Goal: Find specific page/section: Find specific page/section

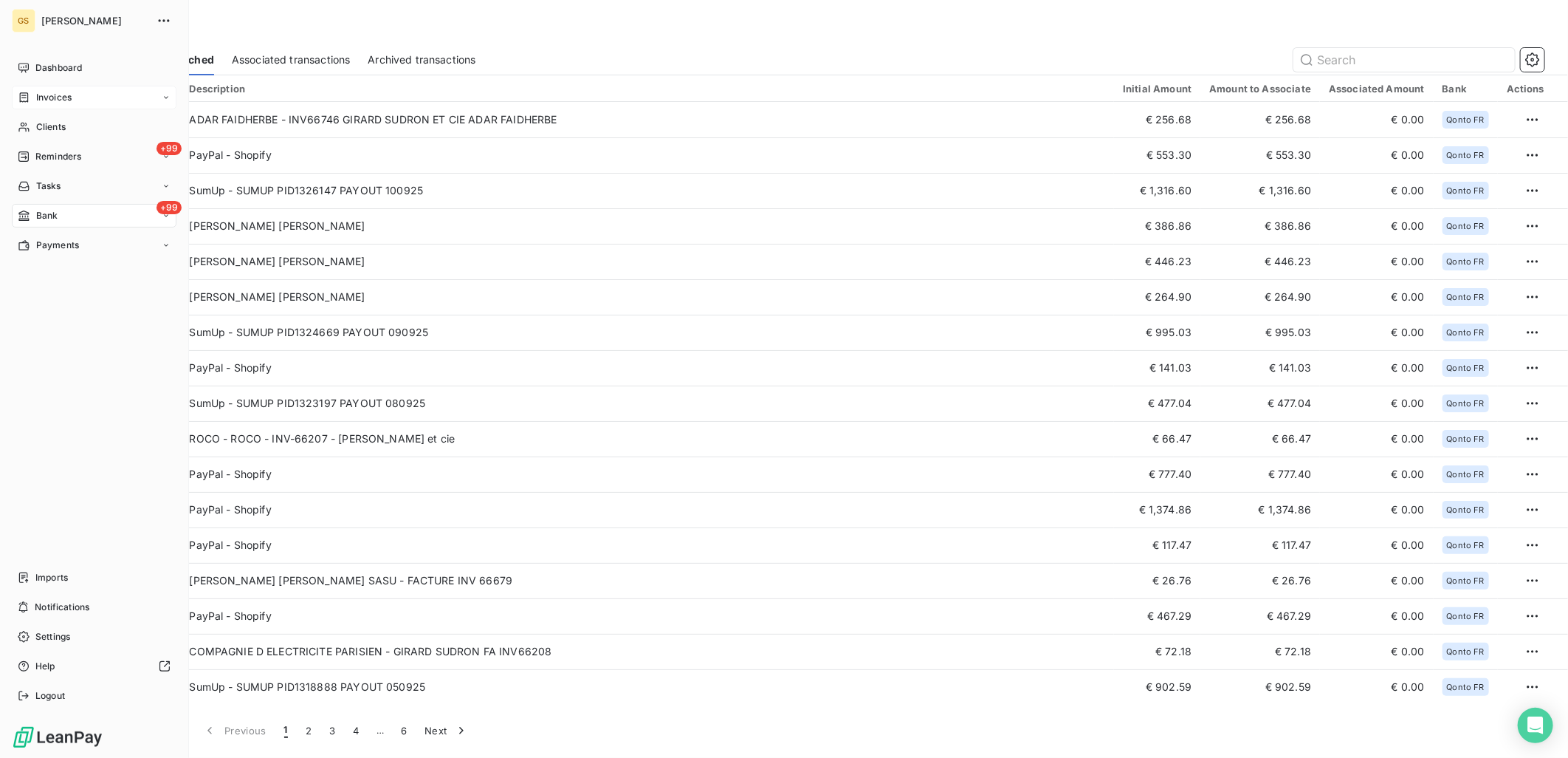
click at [46, 96] on span "Invoices" at bounding box center [53, 97] width 35 height 13
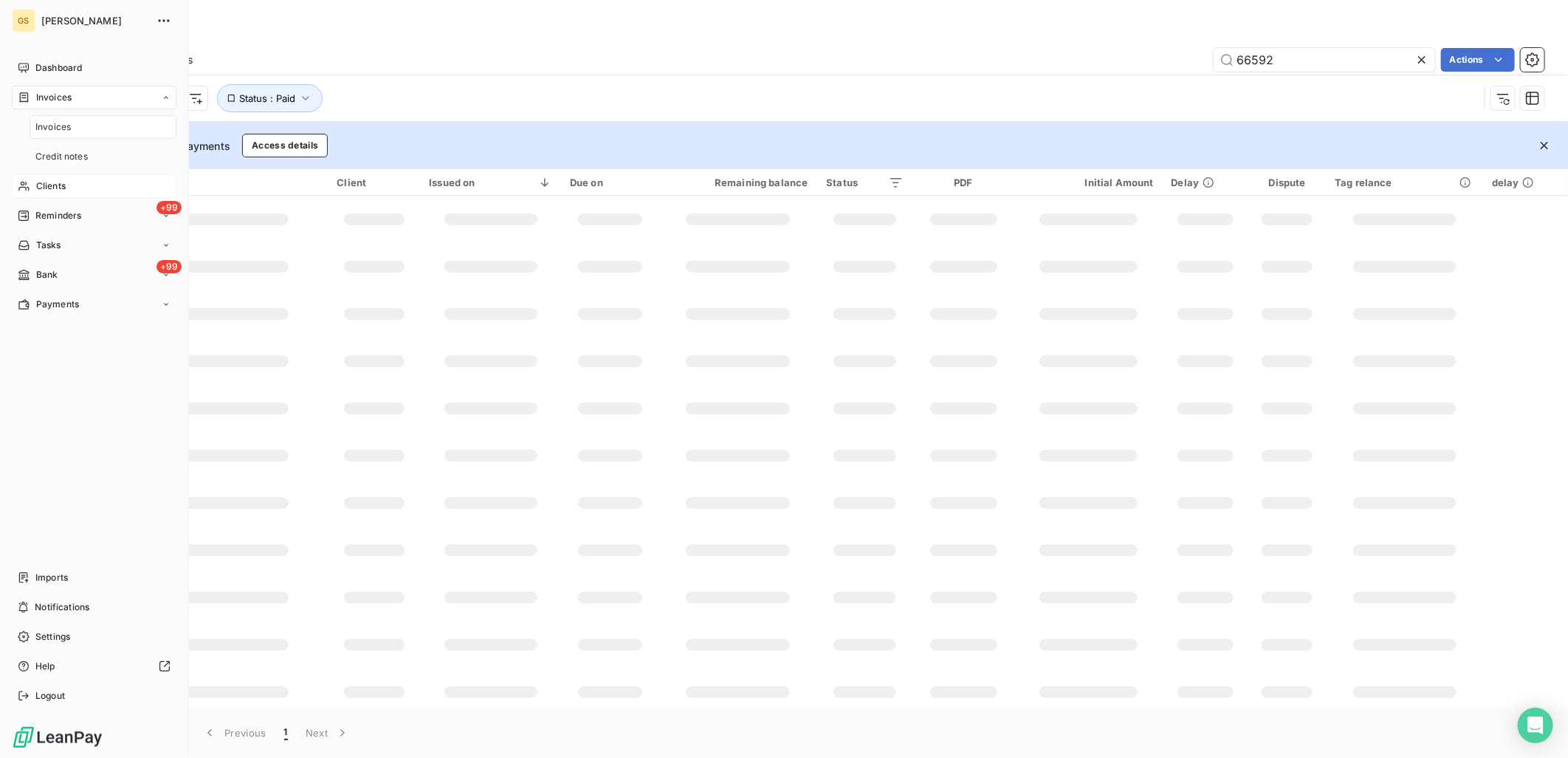
click at [61, 182] on span "Clients" at bounding box center [50, 186] width 29 height 13
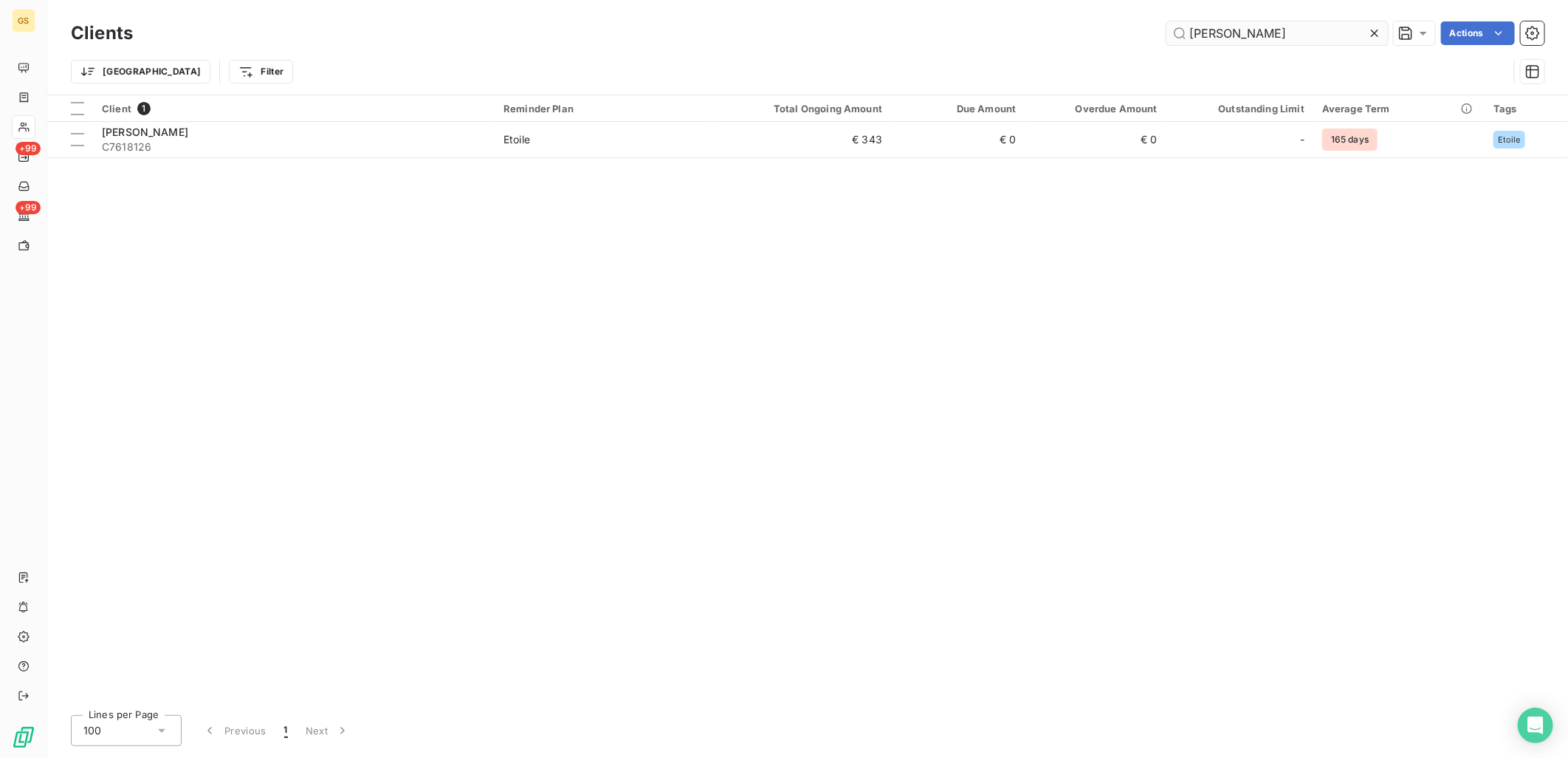
drag, startPoint x: 1317, startPoint y: 46, endPoint x: 1319, endPoint y: 39, distance: 7.3
click at [1315, 44] on div "Clients [PERSON_NAME] Actions" at bounding box center [808, 33] width 1473 height 31
drag, startPoint x: 1319, startPoint y: 39, endPoint x: 936, endPoint y: 18, distance: 383.6
click at [936, 18] on div "Clients [PERSON_NAME] Actions" at bounding box center [808, 33] width 1473 height 31
paste input "BSH"
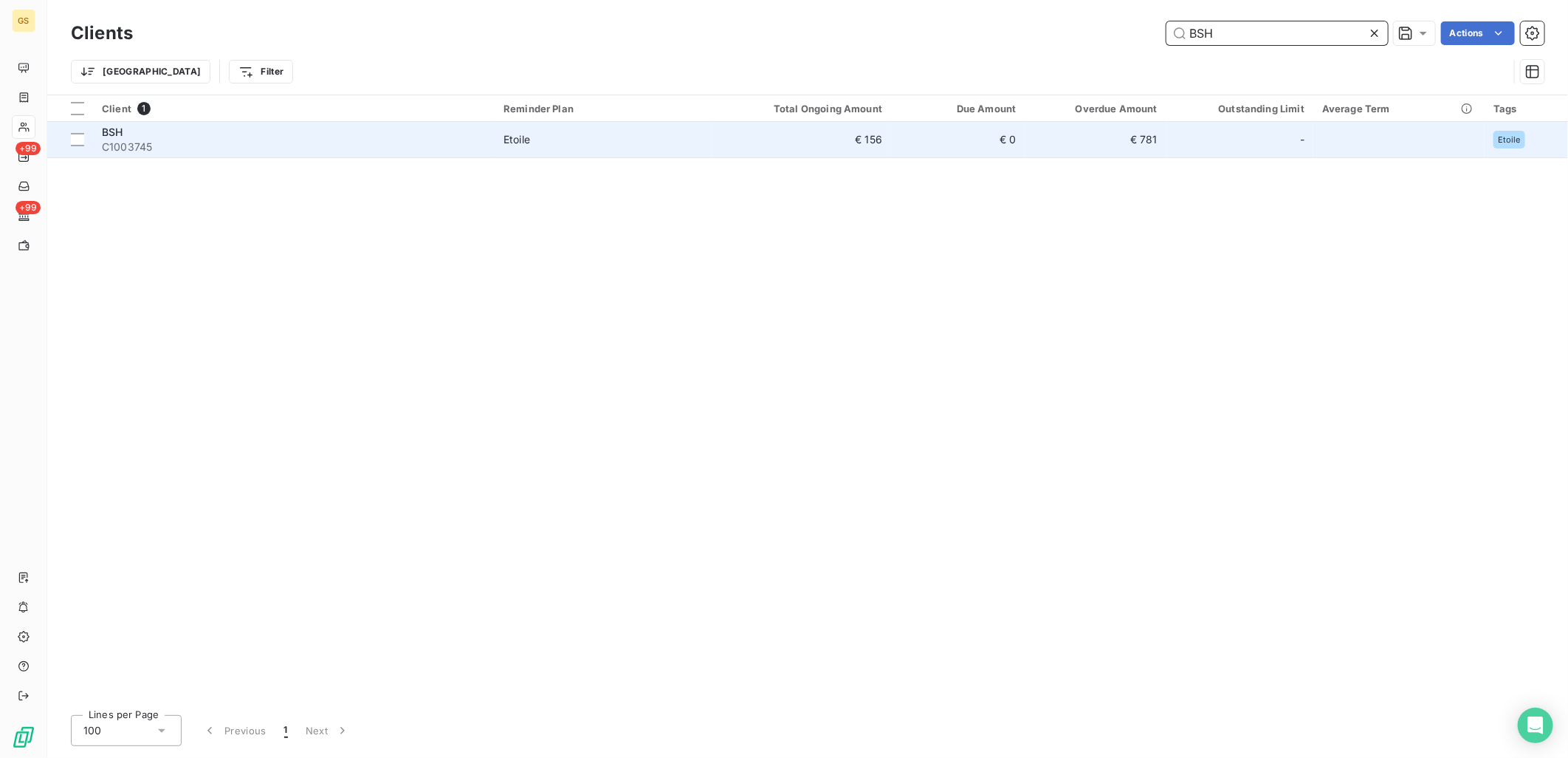
type input "BSH"
click at [578, 147] on td "Etoile" at bounding box center [603, 139] width 218 height 35
